Goal: Use online tool/utility

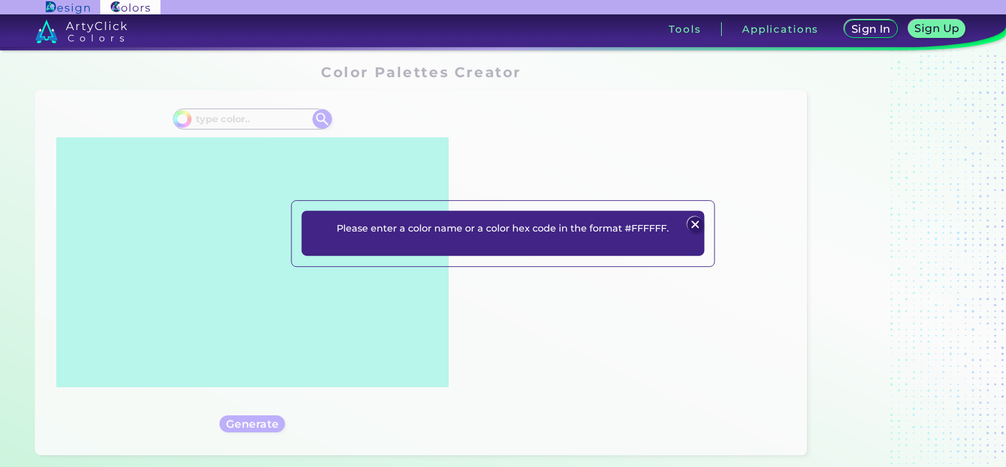
click at [699, 225] on img at bounding box center [695, 225] width 16 height 16
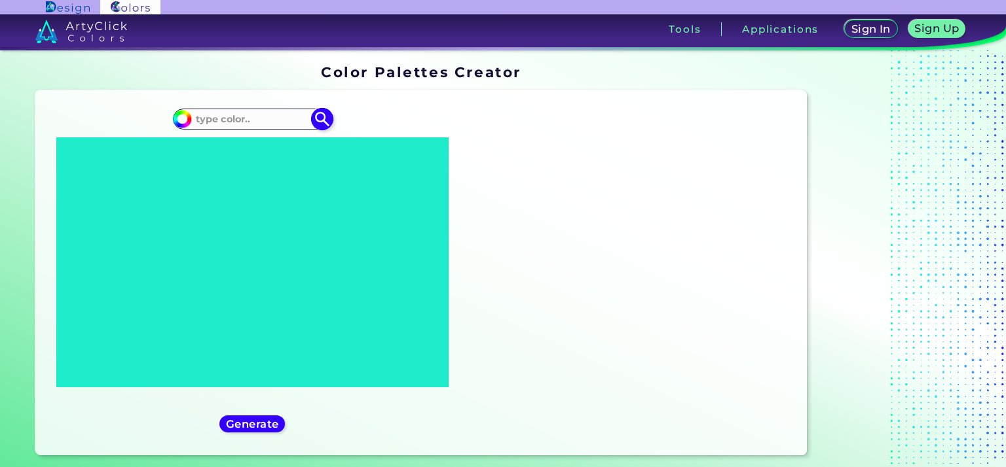
click at [250, 117] on input at bounding box center [252, 119] width 122 height 18
paste input "#03312e"
type input "#03312e"
click at [323, 126] on img at bounding box center [322, 119] width 23 height 23
type input "#03312e"
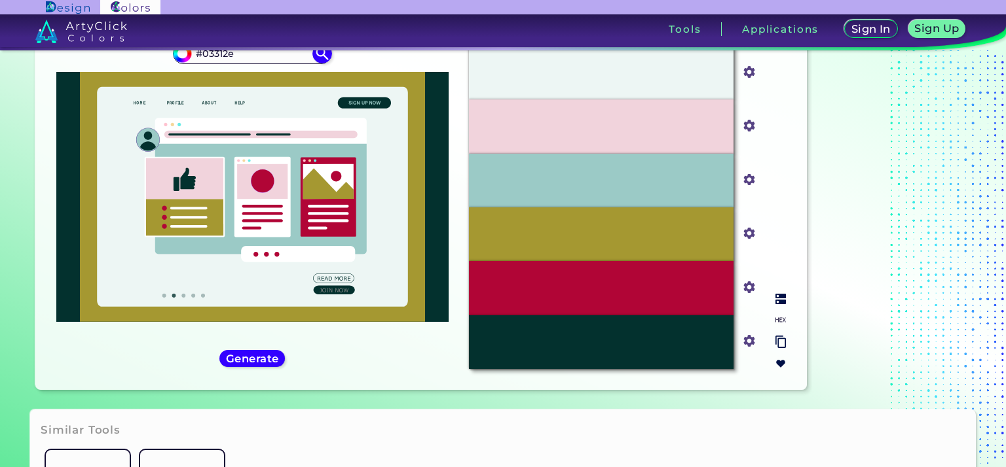
scroll to position [151, 0]
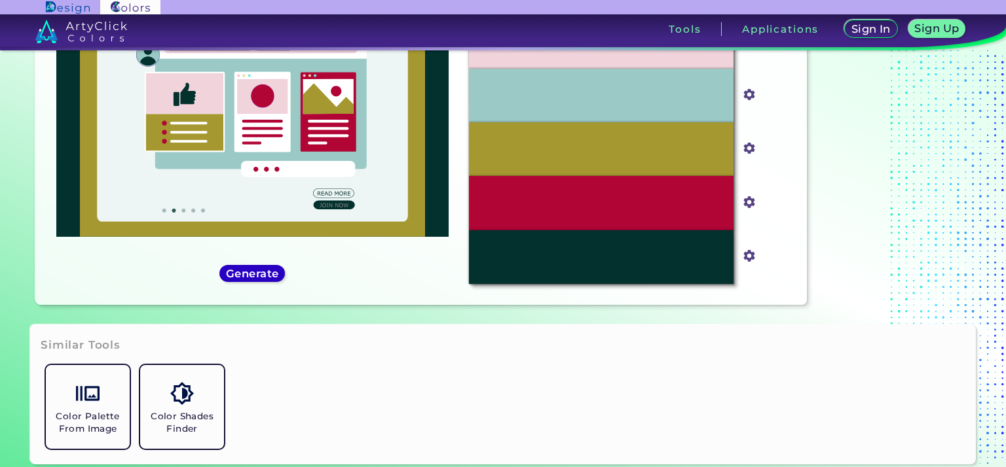
click at [250, 268] on h5 "Generate" at bounding box center [252, 273] width 48 height 10
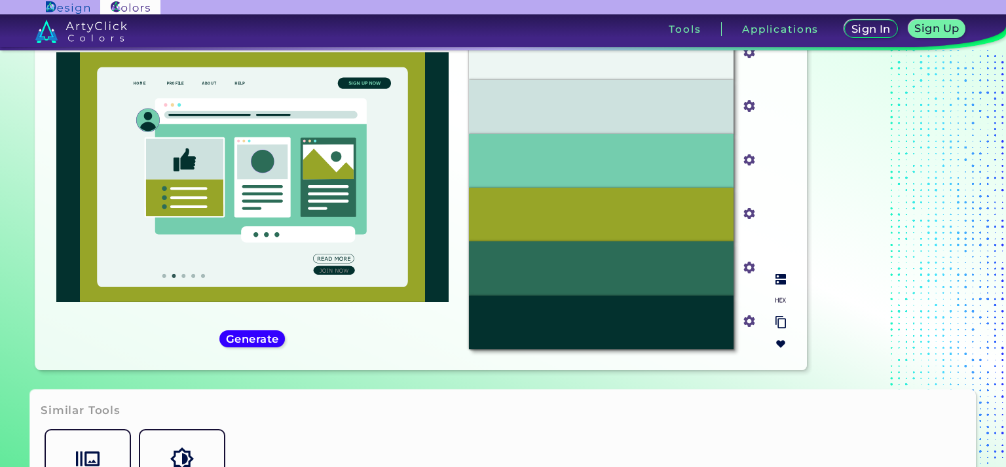
scroll to position [20, 0]
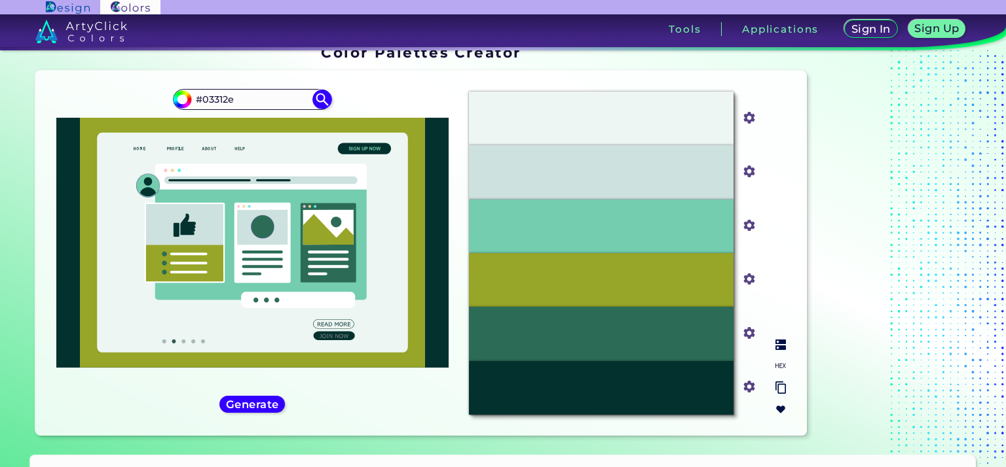
click at [702, 175] on div "#CDE1DE" at bounding box center [601, 172] width 264 height 54
click at [744, 174] on input "#cde1de" at bounding box center [746, 170] width 16 height 16
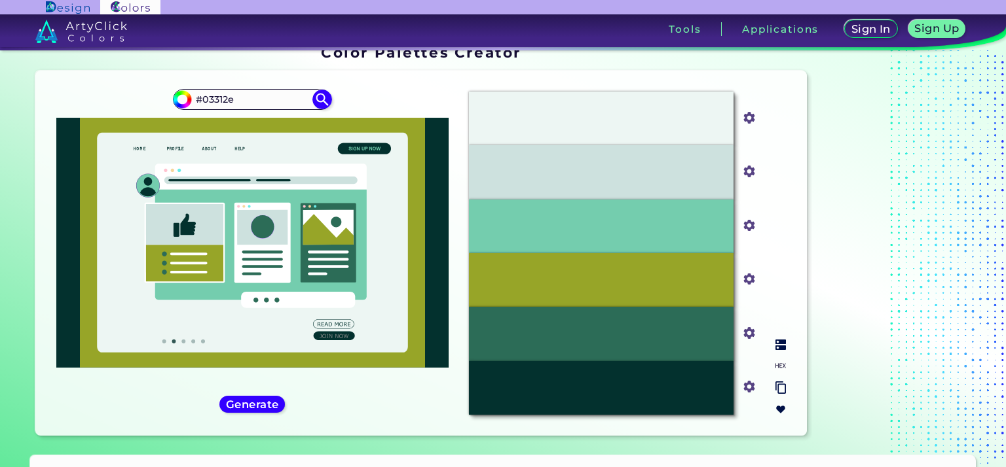
click at [744, 174] on input "#cde1de" at bounding box center [746, 170] width 16 height 16
click at [761, 437] on section "Oops - something went wrong. Please try again. #EDF6F3 #edf6f3 #CDE1DE #cde1de …" at bounding box center [421, 255] width 782 height 381
click at [714, 177] on div "#CDE1DE" at bounding box center [601, 172] width 264 height 54
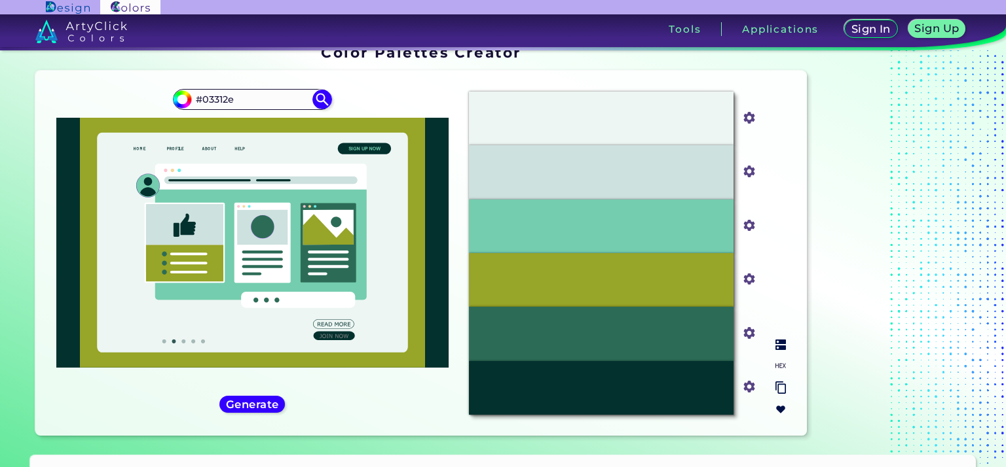
click at [711, 345] on div "#2C6C57" at bounding box center [601, 334] width 264 height 54
click at [694, 298] on div "#97A528" at bounding box center [601, 280] width 264 height 54
click at [689, 229] on div "#74CDAE" at bounding box center [601, 227] width 264 height 54
click at [781, 344] on img at bounding box center [780, 345] width 10 height 10
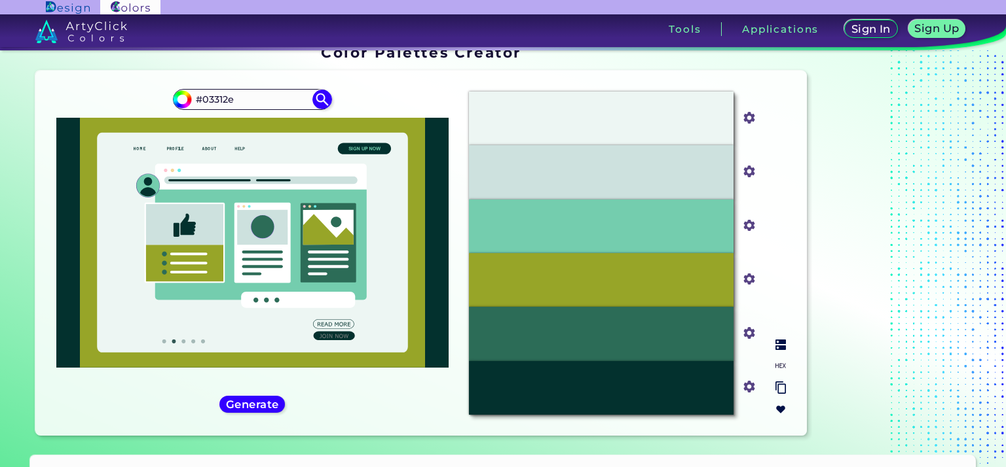
click at [781, 344] on img at bounding box center [780, 345] width 10 height 10
click at [779, 366] on img at bounding box center [780, 366] width 10 height 10
drag, startPoint x: 579, startPoint y: 172, endPoint x: 636, endPoint y: 173, distance: 57.6
click at [636, 173] on div "#CDE1DE" at bounding box center [601, 172] width 264 height 54
copy p "#CDE1DE"
